Goal: Transaction & Acquisition: Purchase product/service

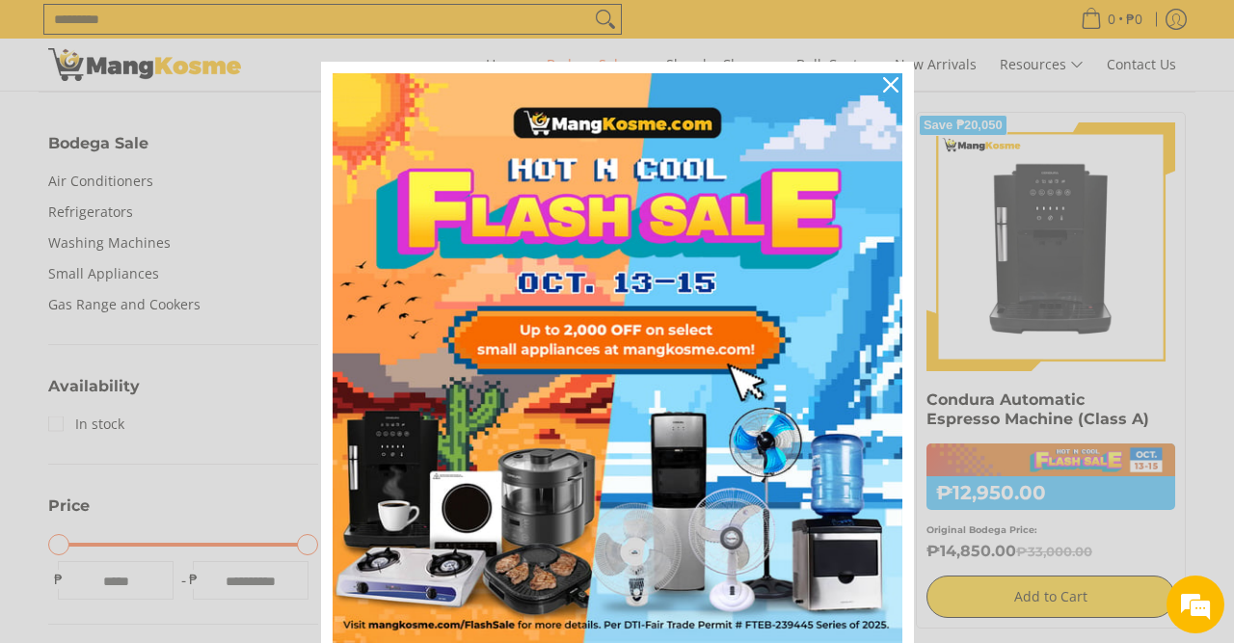
scroll to position [620, 0]
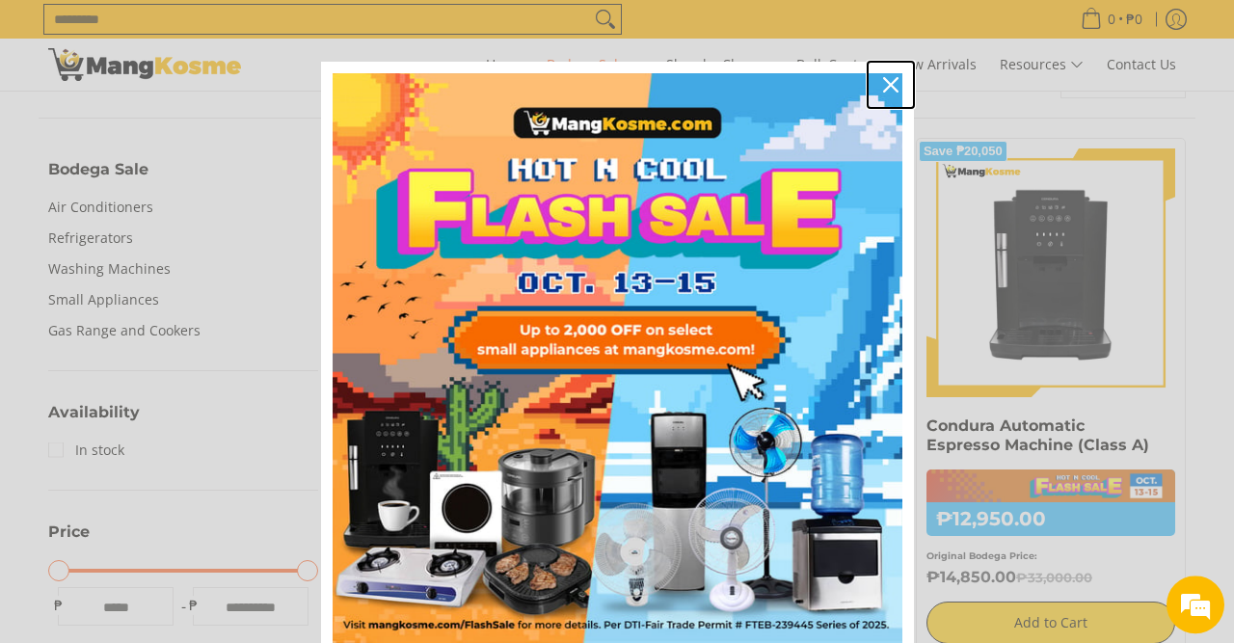
click at [892, 81] on icon "close icon" at bounding box center [890, 84] width 15 height 15
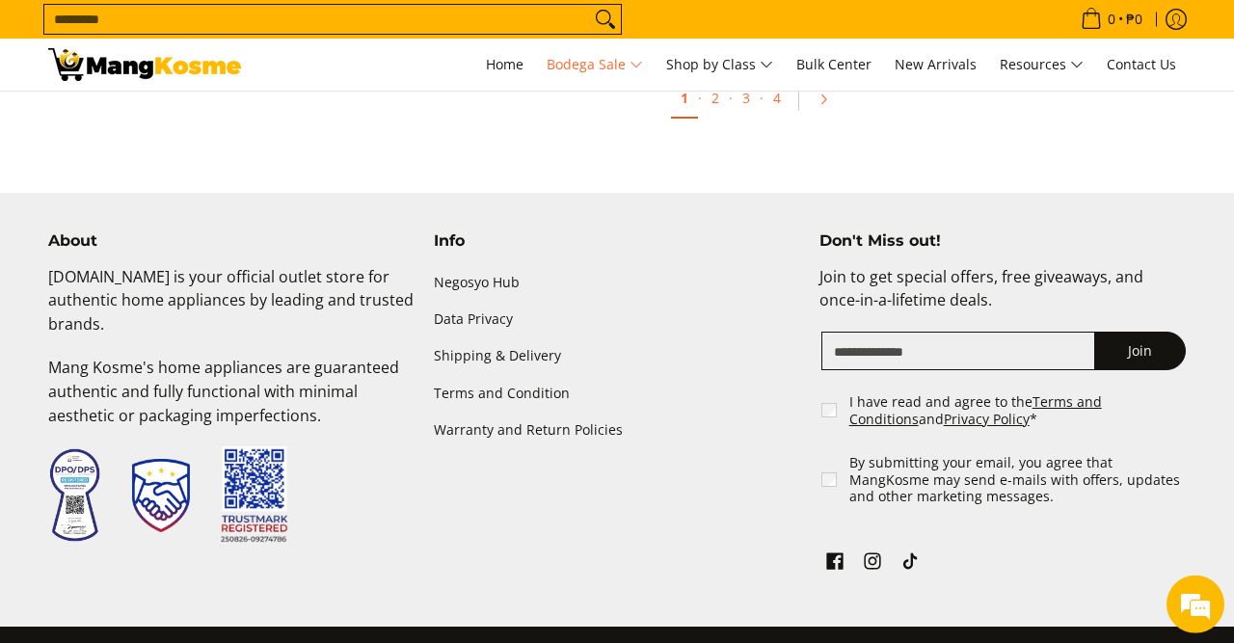
scroll to position [4563, 0]
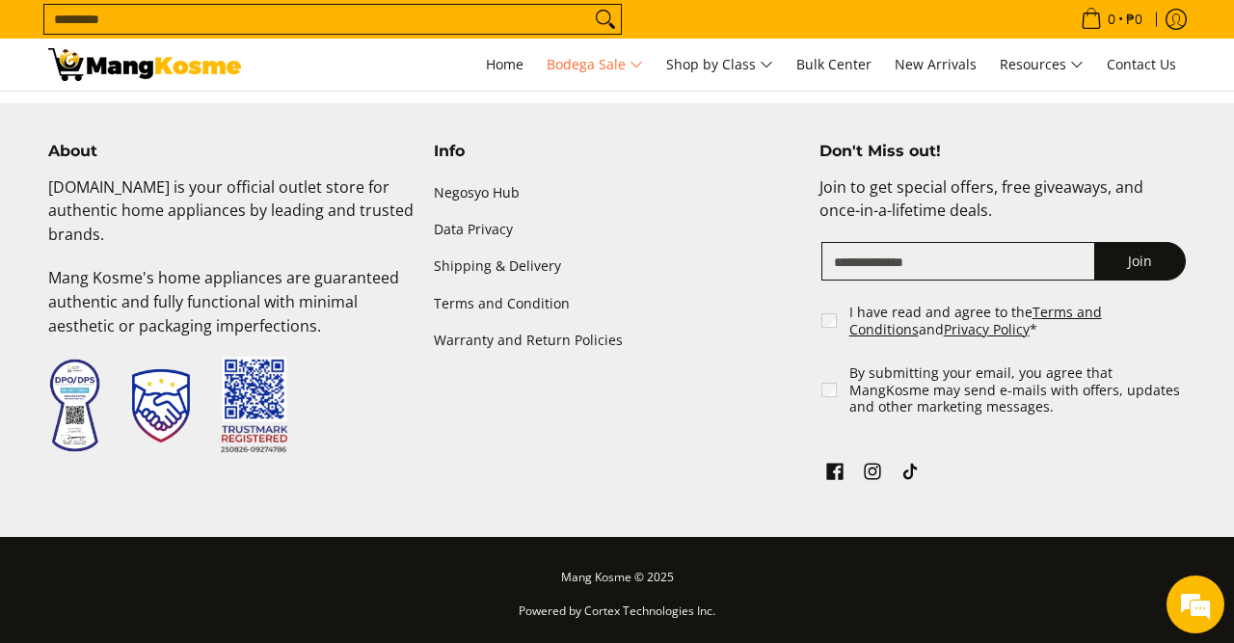
click at [205, 17] on input "Search..." at bounding box center [317, 19] width 546 height 29
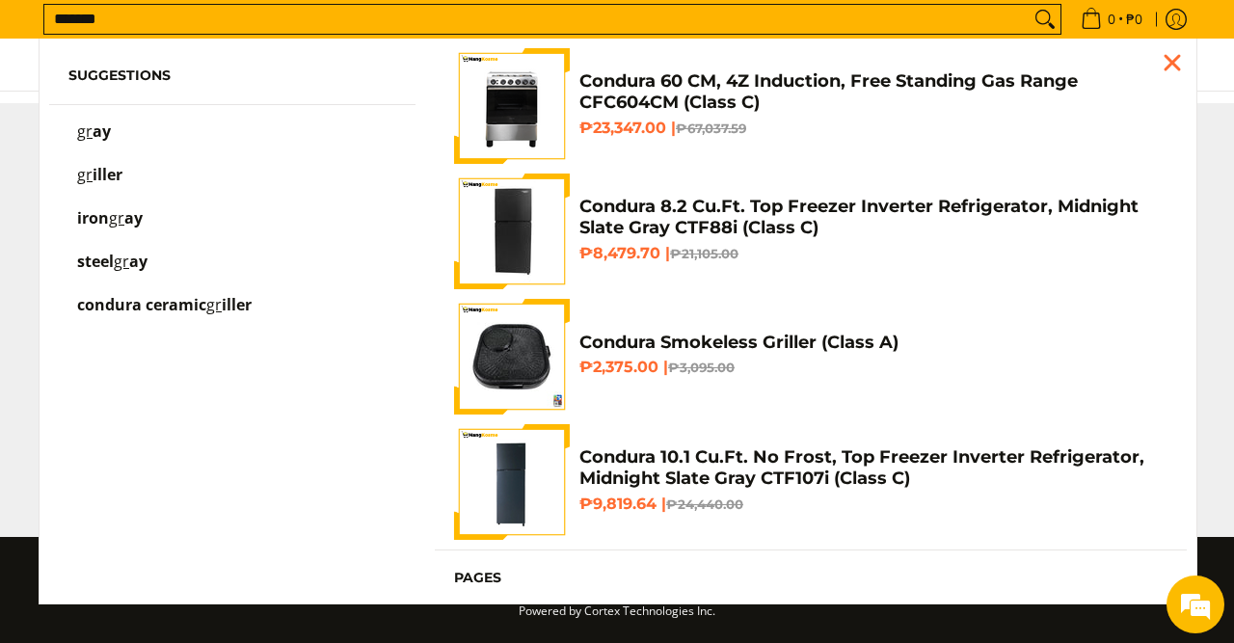
type input "*******"
click at [1029, 5] on button "Search" at bounding box center [1044, 19] width 31 height 29
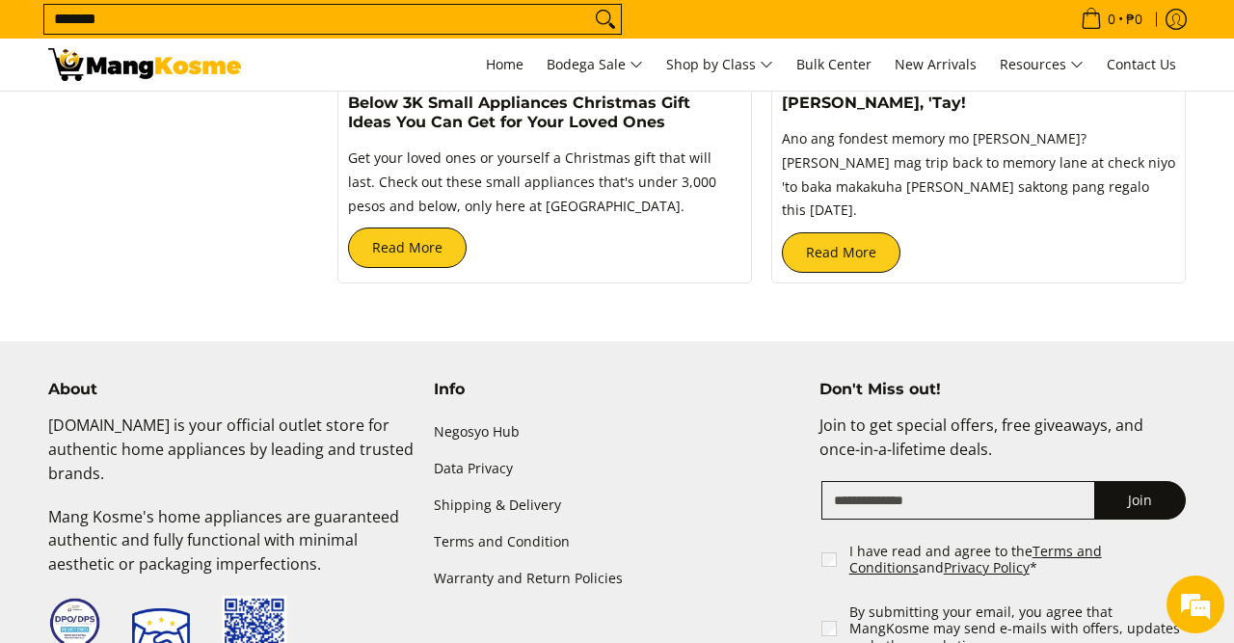
scroll to position [1332, 0]
